Goal: Use online tool/utility: Utilize a website feature to perform a specific function

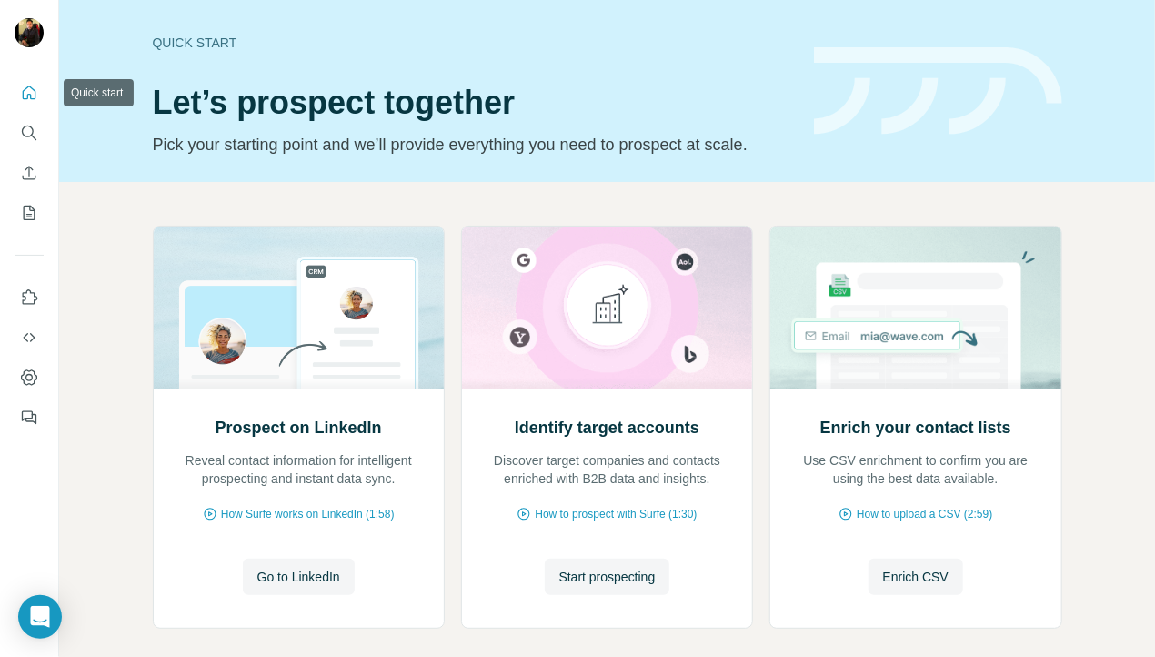
click at [29, 95] on icon "Quick start" at bounding box center [30, 93] width 14 height 14
click at [328, 572] on span "Go to LinkedIn" at bounding box center [298, 577] width 83 height 18
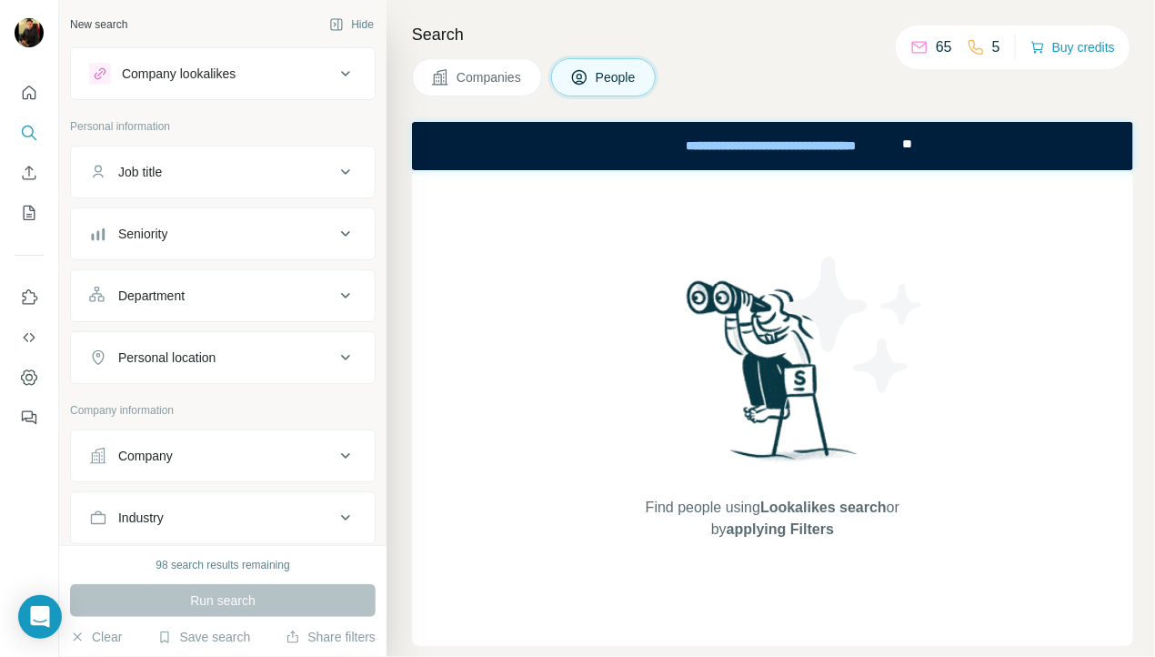
click at [217, 60] on button "Company lookalikes" at bounding box center [223, 74] width 304 height 44
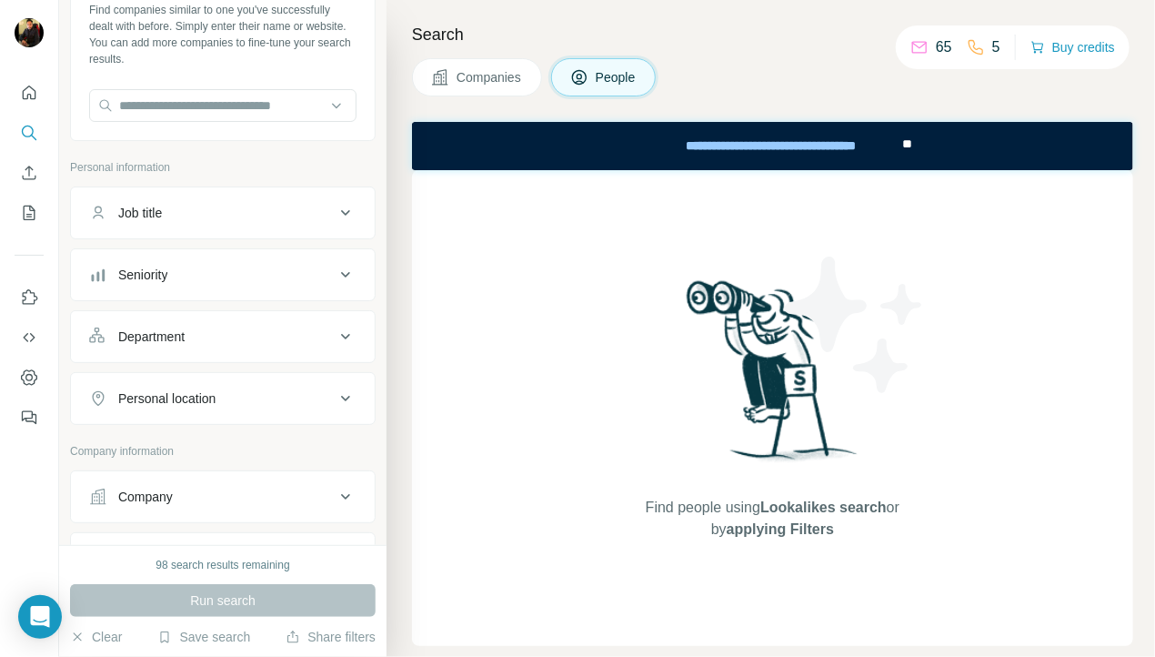
scroll to position [109, 0]
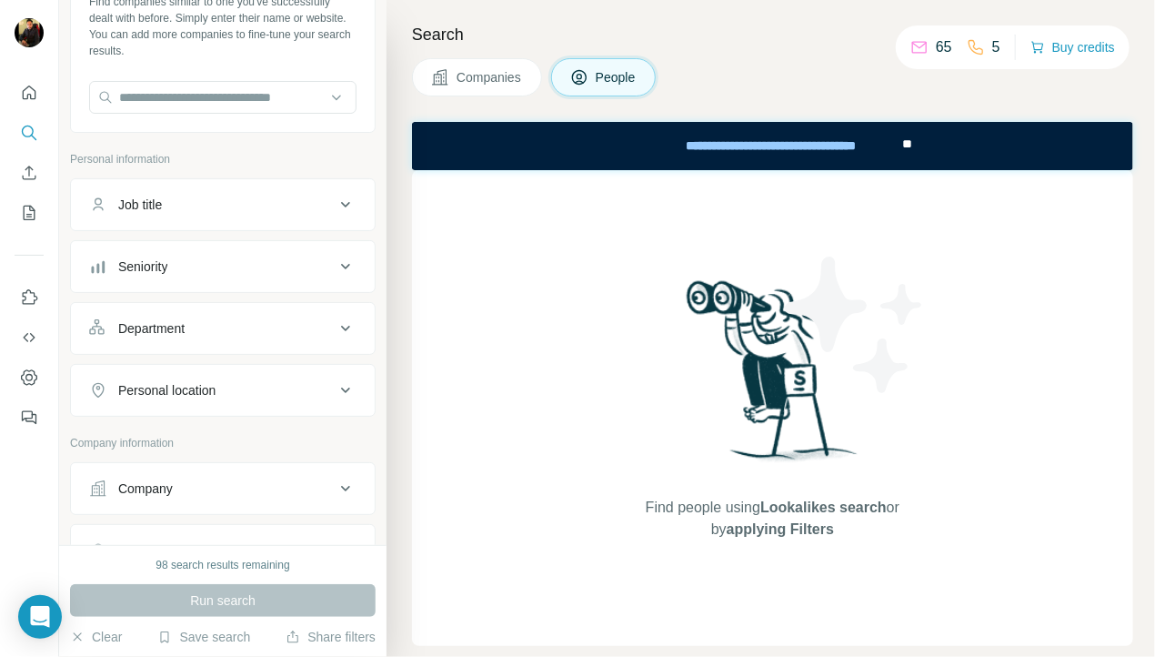
drag, startPoint x: 148, startPoint y: 489, endPoint x: 222, endPoint y: 428, distance: 95.6
click at [222, 428] on div "Company lookalikes Find companies similar to one you've successfully dealt with…" at bounding box center [223, 461] width 306 height 1046
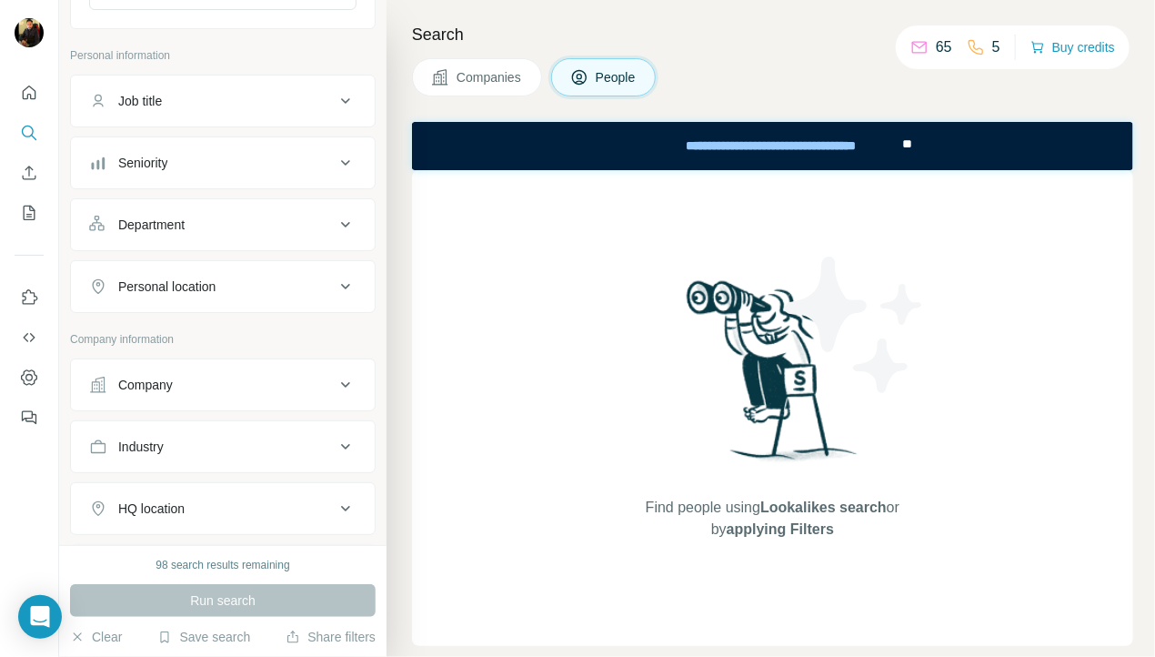
click at [195, 383] on div "Company" at bounding box center [212, 385] width 246 height 18
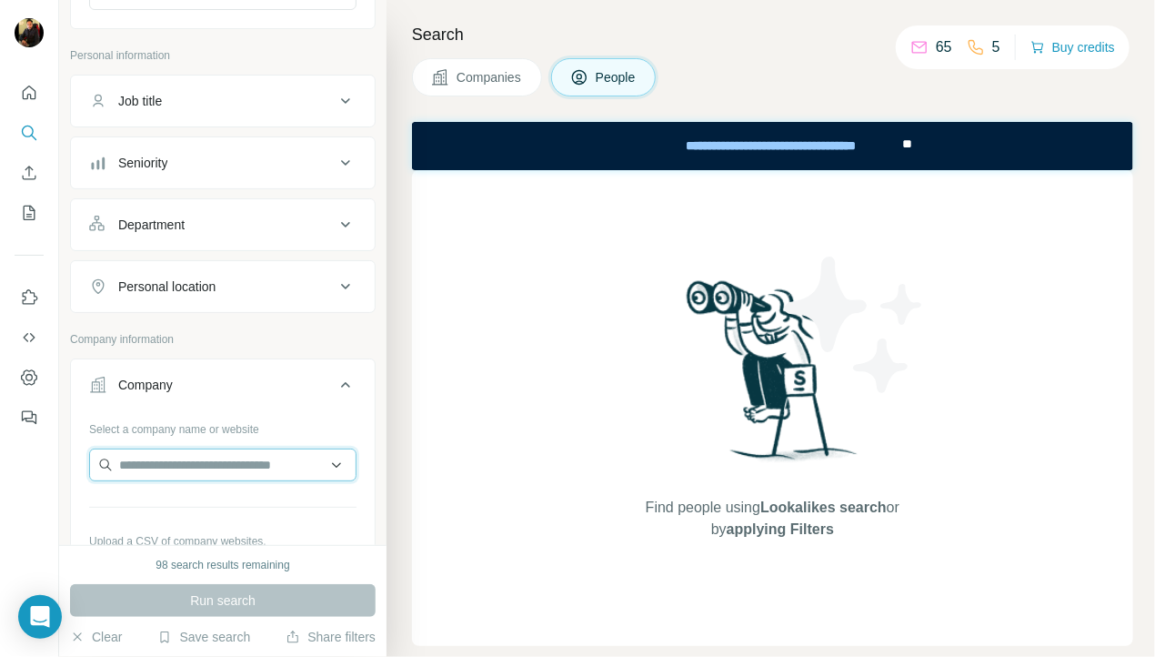
click at [166, 451] on input "text" at bounding box center [222, 464] width 267 height 33
paste input "**********"
type input "**********"
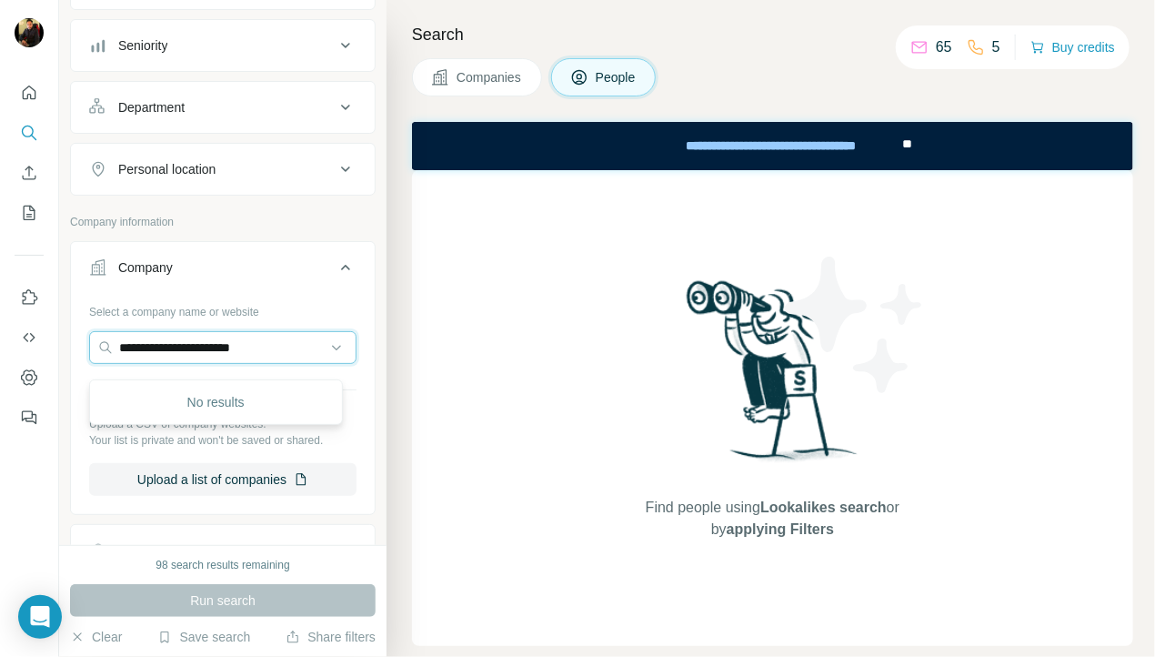
scroll to position [331, 0]
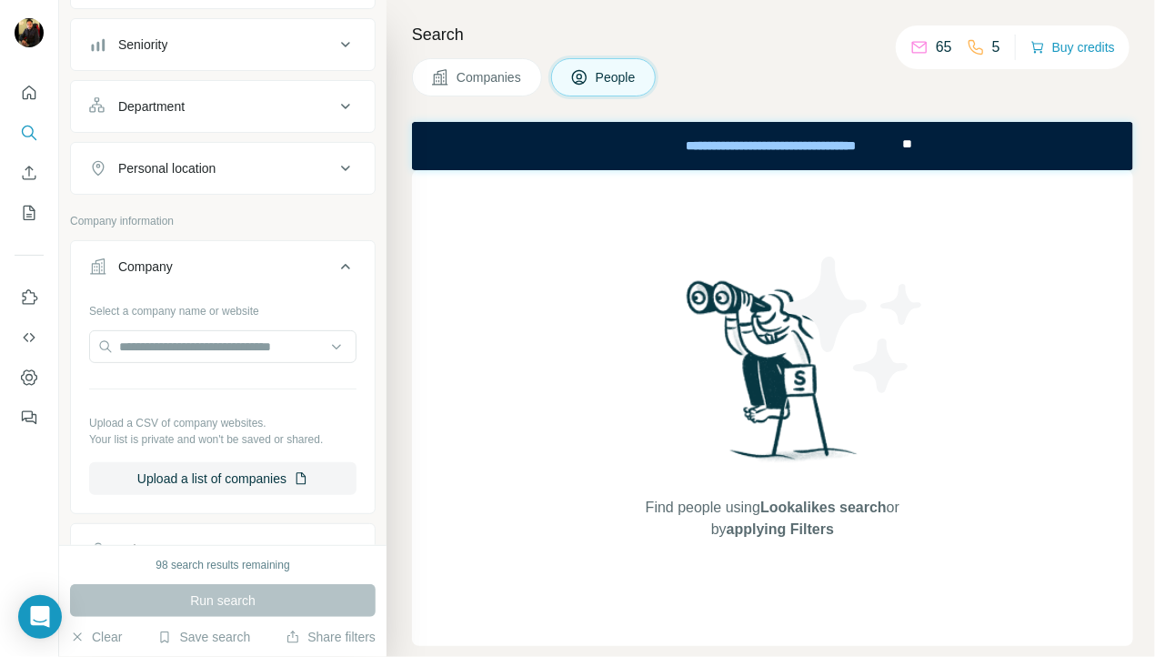
click at [306, 259] on div "Company" at bounding box center [212, 266] width 246 height 18
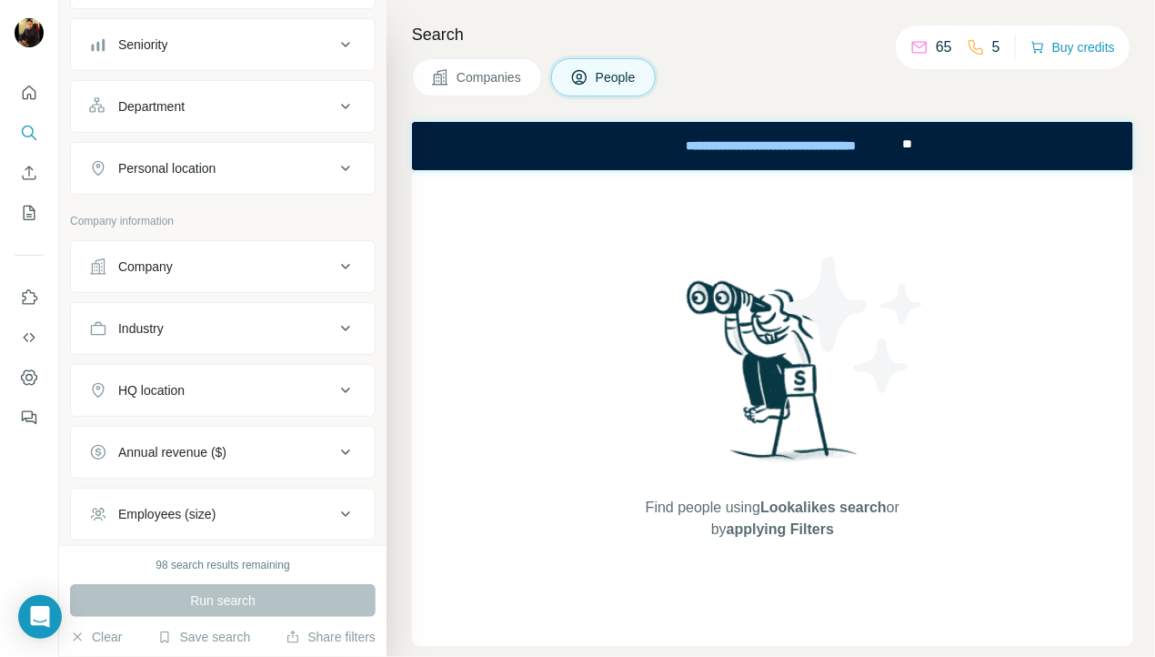
click at [203, 271] on div "Company" at bounding box center [212, 266] width 246 height 18
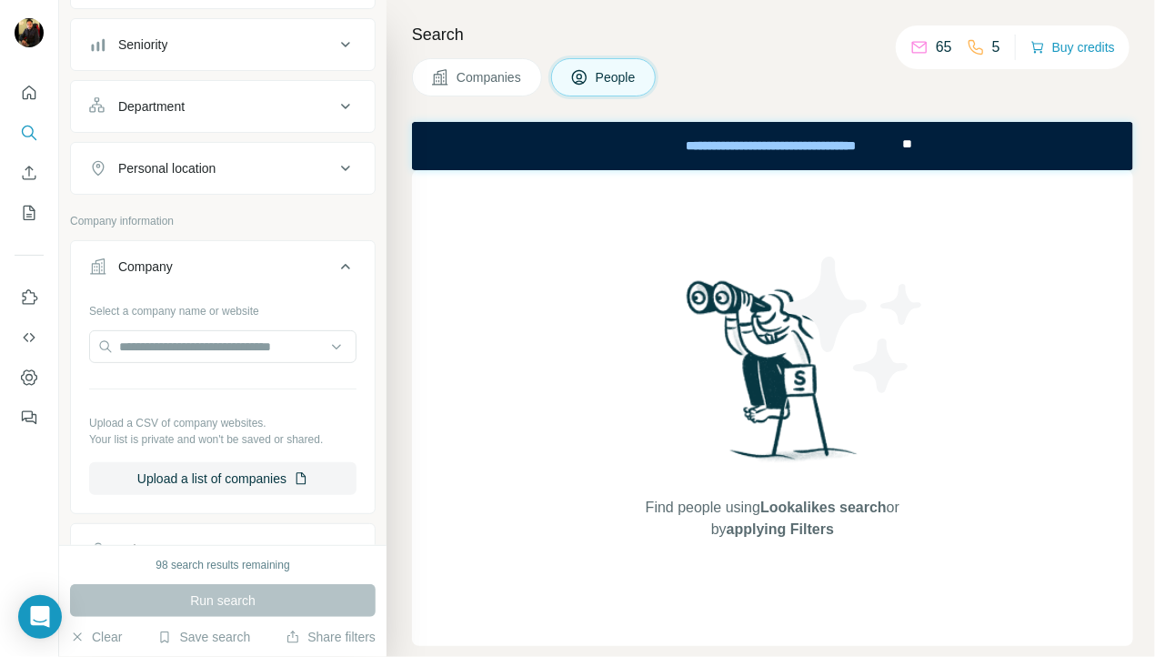
click at [185, 326] on div "Select a company name or website Upload a CSV of company websites. Your list is…" at bounding box center [222, 395] width 267 height 199
click at [182, 335] on input "text" at bounding box center [222, 346] width 267 height 33
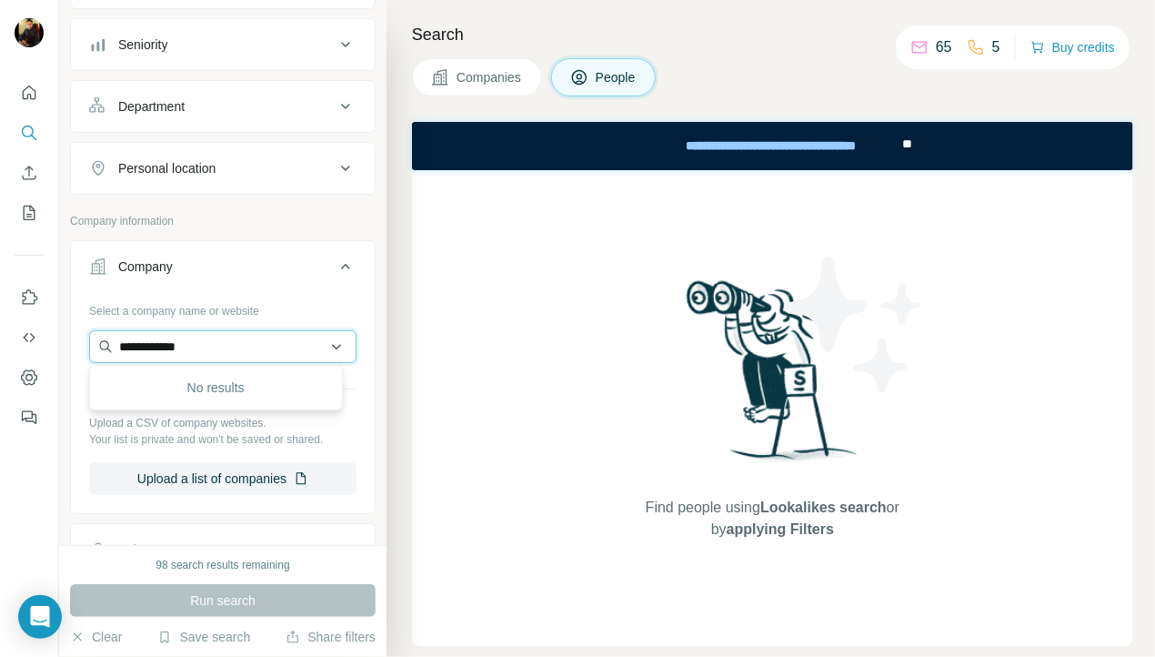
type input "**********"
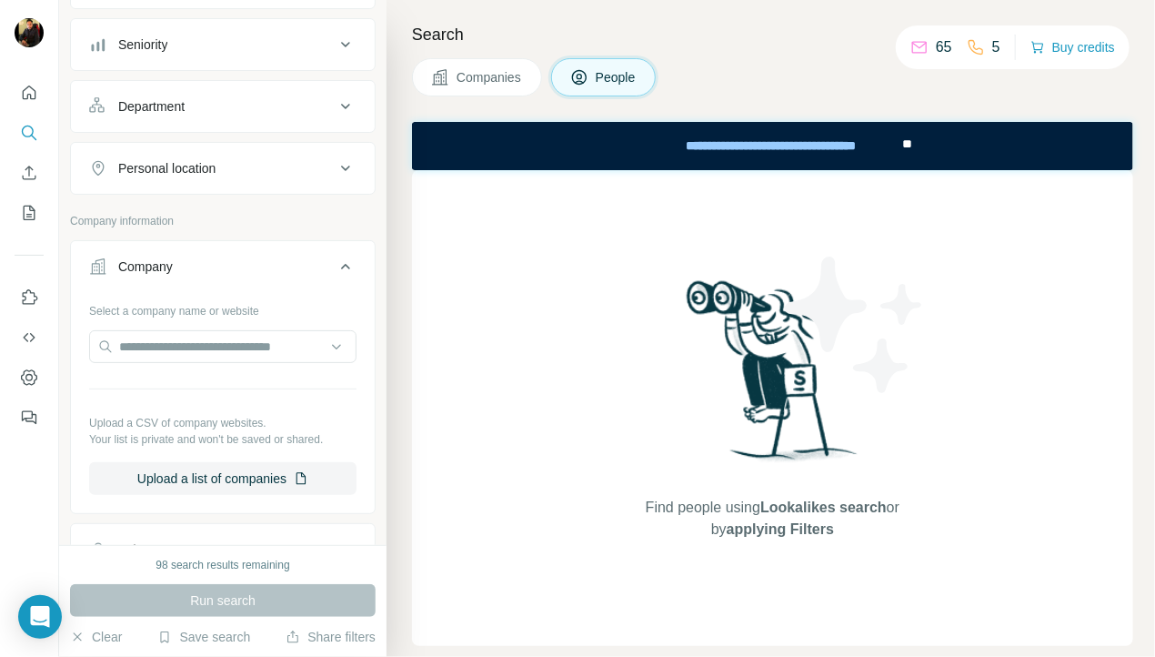
click at [604, 288] on div "Find people using Lookalikes search or by applying Filters" at bounding box center [772, 408] width 721 height 476
